Goal: Navigation & Orientation: Find specific page/section

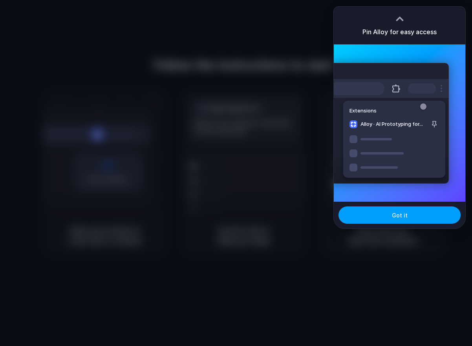
click at [401, 216] on span "Got it" at bounding box center [400, 215] width 16 height 8
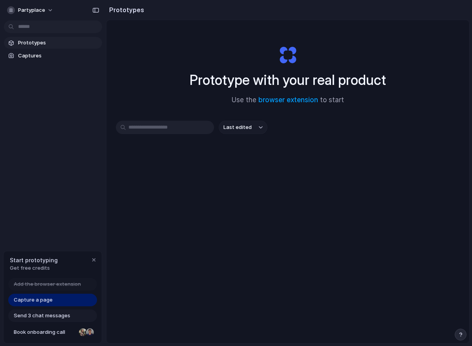
click at [58, 64] on div "Prototypes Captures" at bounding box center [53, 82] width 106 height 165
click at [57, 55] on span "Captures" at bounding box center [58, 56] width 81 height 8
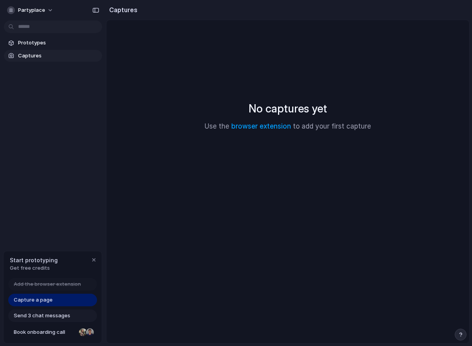
click at [53, 298] on div "Capture a page" at bounding box center [52, 299] width 89 height 13
click at [249, 129] on link "browser extension" at bounding box center [261, 126] width 60 height 8
click at [49, 45] on span "Prototypes" at bounding box center [58, 43] width 81 height 8
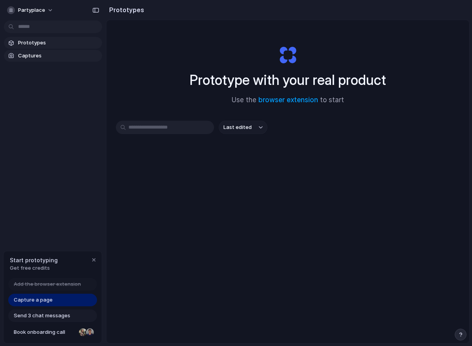
click at [46, 53] on span "Captures" at bounding box center [58, 56] width 81 height 8
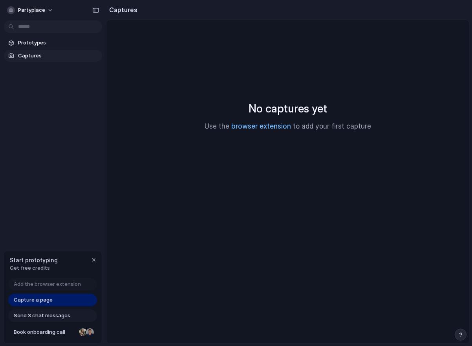
click at [259, 123] on link "browser extension" at bounding box center [261, 126] width 60 height 8
click at [53, 281] on span "Add the browser extension" at bounding box center [47, 284] width 67 height 8
click at [46, 11] on button "Partyplace" at bounding box center [30, 10] width 53 height 13
click at [37, 24] on span "Settings" at bounding box center [29, 28] width 22 height 8
click at [272, 130] on link "browser extension" at bounding box center [261, 126] width 60 height 8
